Goal: Task Accomplishment & Management: Use online tool/utility

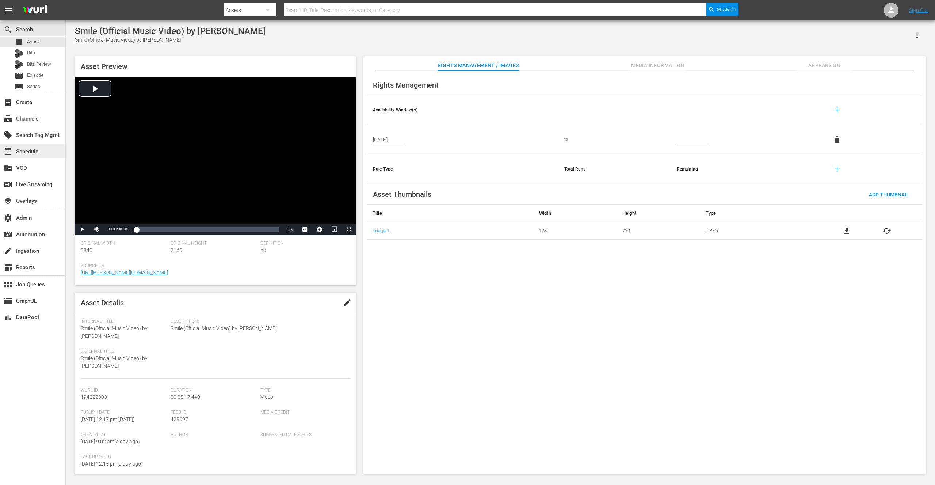
click at [27, 154] on div "event_available Schedule" at bounding box center [20, 150] width 41 height 7
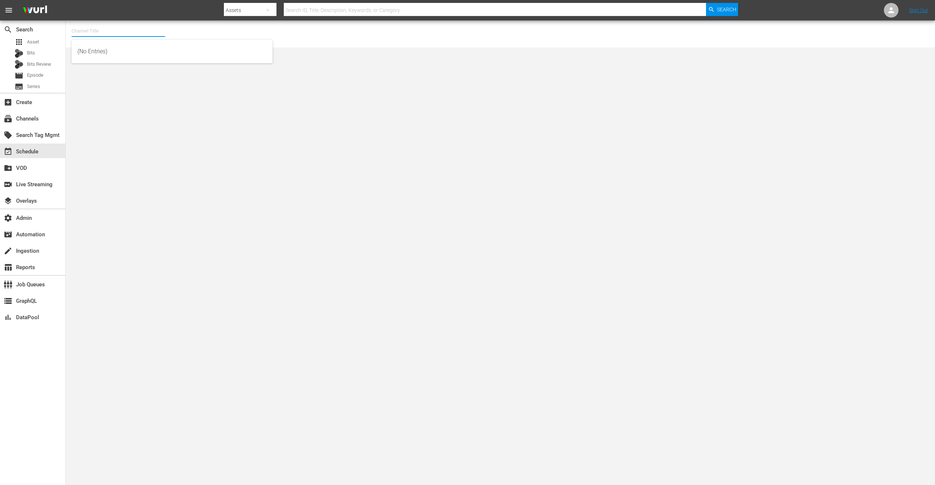
click at [102, 33] on input "text" at bounding box center [119, 31] width 94 height 18
click at [118, 45] on div "BBC Kids (1229 - bbc_bbckids_1)" at bounding box center [171, 52] width 189 height 18
type input "BBC Kids (1229 - bbc_bbckids_1)"
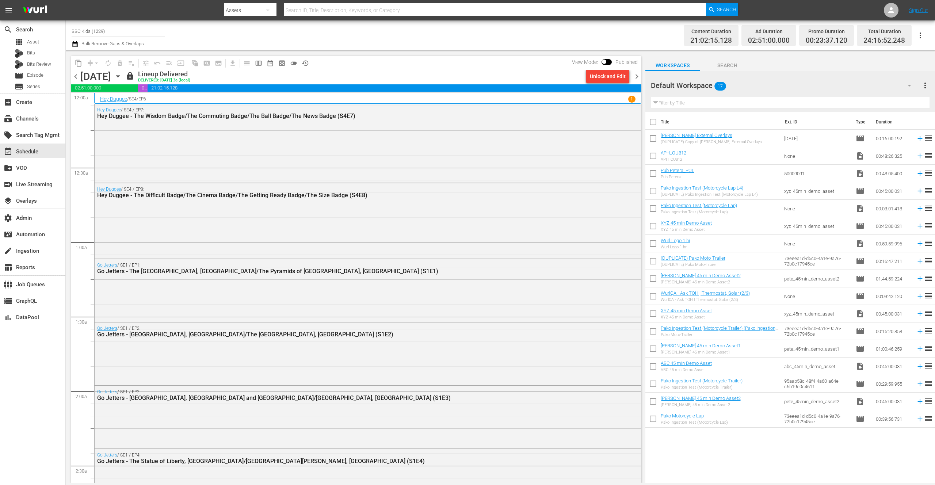
click at [119, 76] on icon "button" at bounding box center [117, 77] width 3 height 2
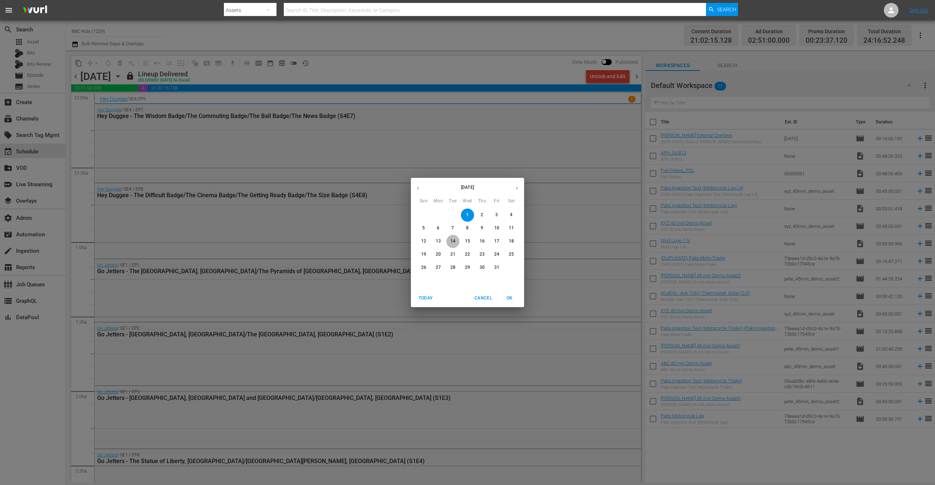
click at [451, 240] on p "14" at bounding box center [452, 241] width 5 height 6
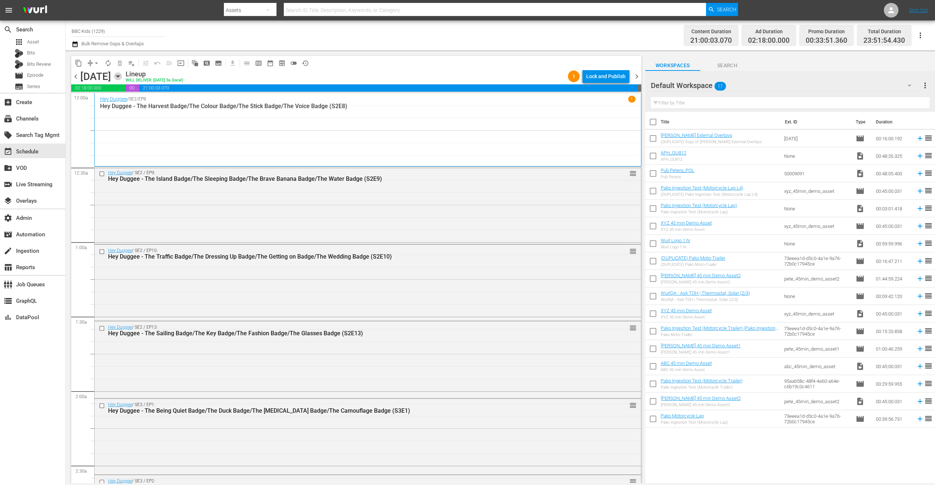
click at [119, 76] on icon "button" at bounding box center [117, 77] width 3 height 2
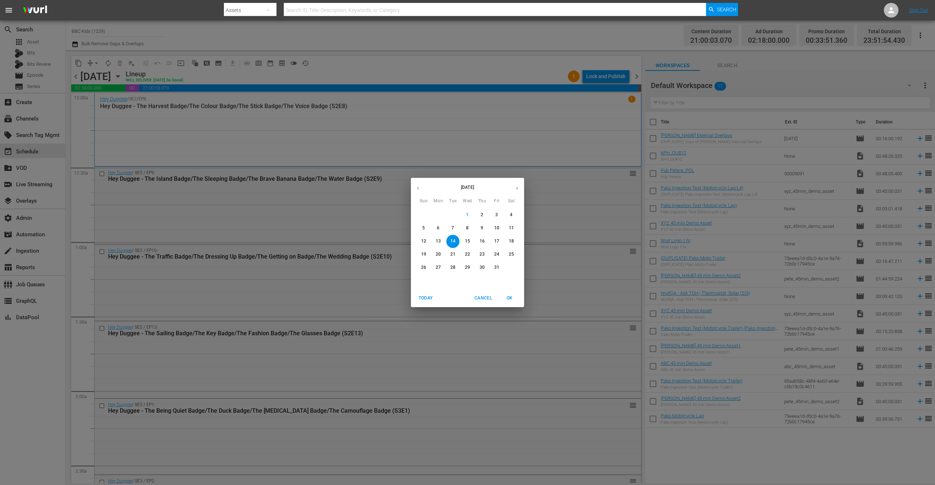
click at [425, 240] on p "12" at bounding box center [423, 241] width 5 height 6
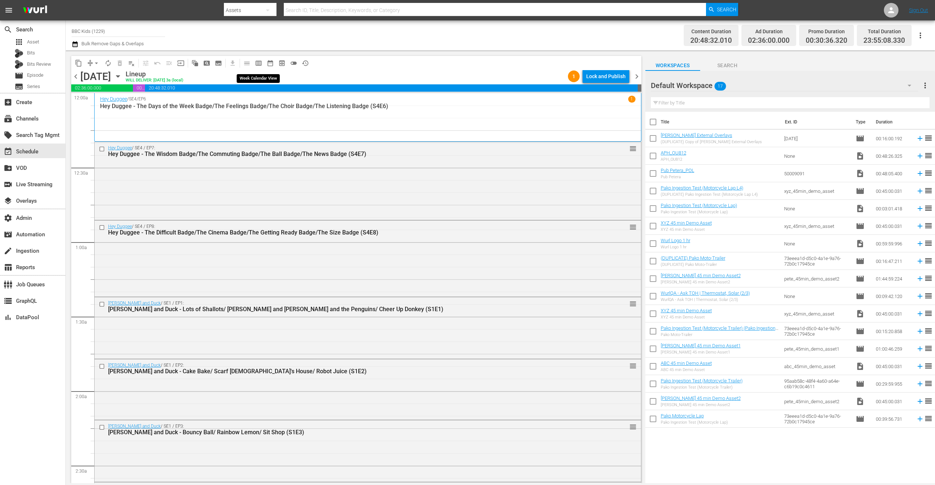
click at [259, 63] on span "calendar_view_week_outlined" at bounding box center [258, 63] width 7 height 7
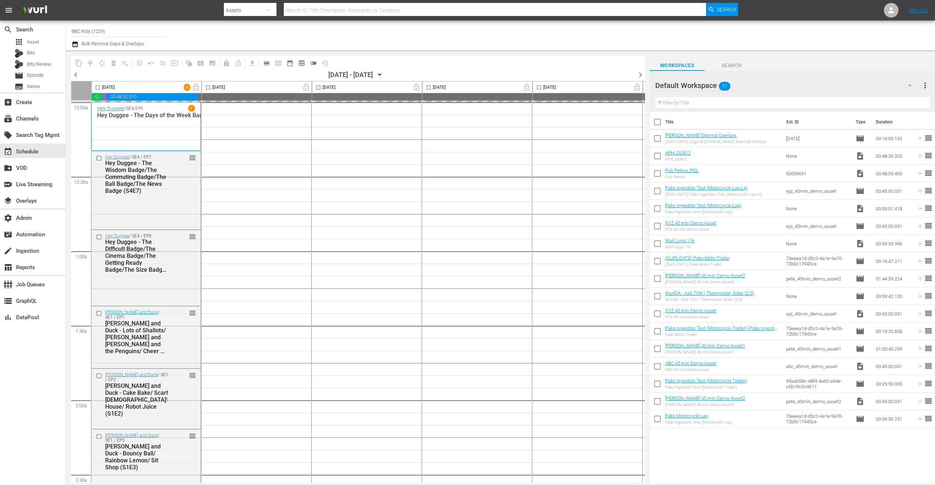
click at [3, 10] on button "menu" at bounding box center [9, 10] width 18 height 18
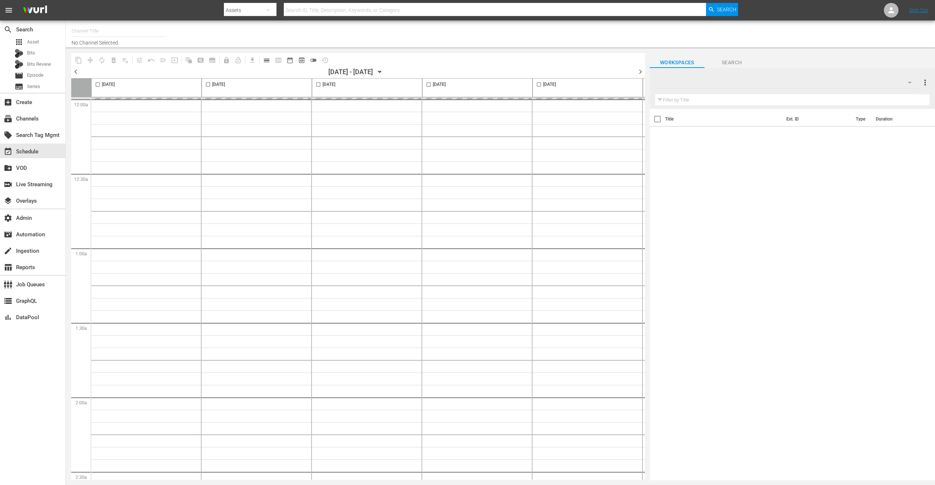
type input "BBC Kids (1229)"
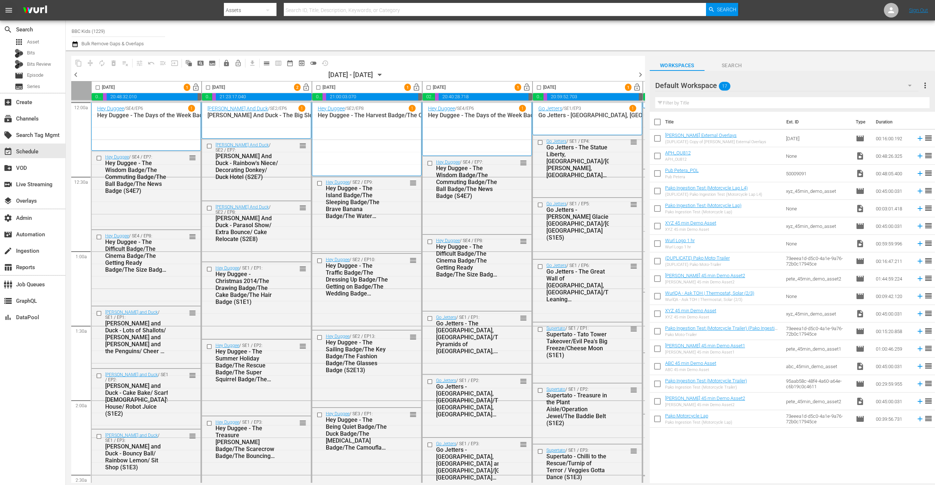
click at [8, 10] on span "menu" at bounding box center [8, 10] width 9 height 9
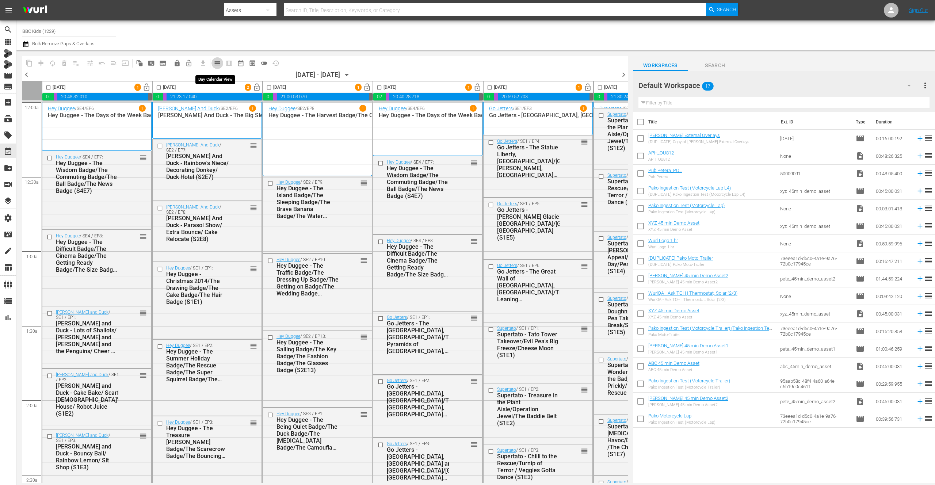
click at [218, 64] on span "calendar_view_day_outlined" at bounding box center [217, 63] width 7 height 7
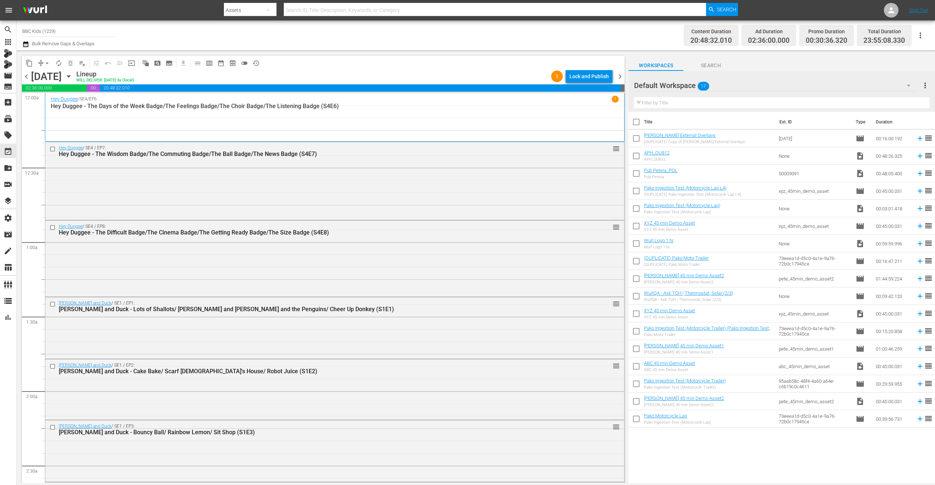
click at [251, 34] on div "Channel Title BBC Kids (1229) Bulk Remove Gaps & Overlaps" at bounding box center [269, 35] width 495 height 26
click at [208, 64] on span "calendar_view_week_outlined" at bounding box center [209, 63] width 7 height 7
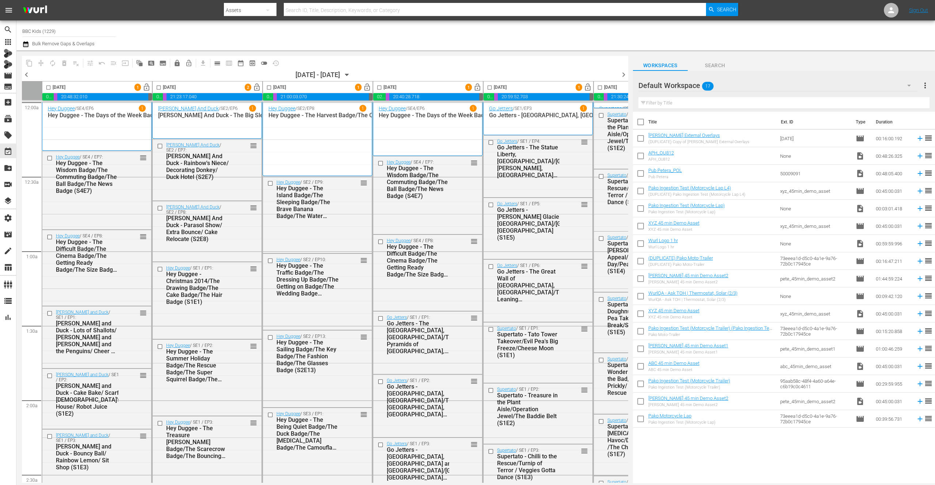
click at [221, 40] on div "Channel Title BBC Kids (1229) Bulk Remove Gaps & Overlaps" at bounding box center [269, 35] width 495 height 26
